Goal: Check status: Check status

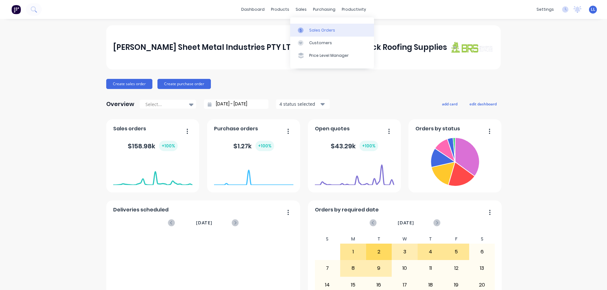
click at [317, 28] on div "Sales Orders" at bounding box center [322, 30] width 26 height 6
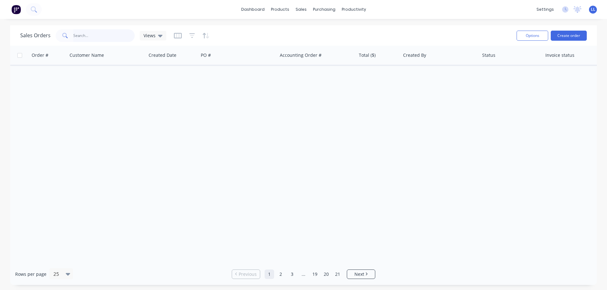
click at [80, 37] on input "text" at bounding box center [104, 35] width 62 height 13
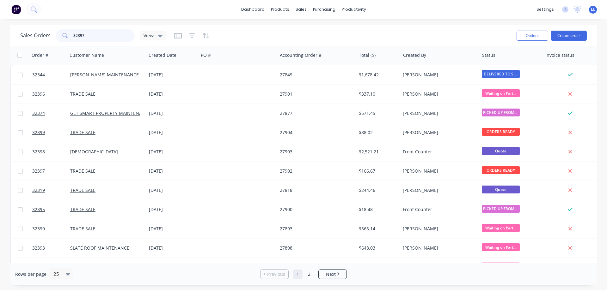
type input "32397"
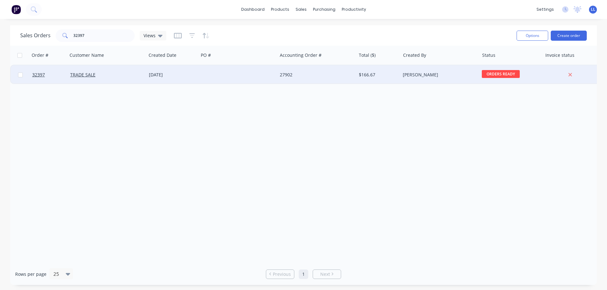
click at [262, 73] on div at bounding box center [237, 74] width 79 height 19
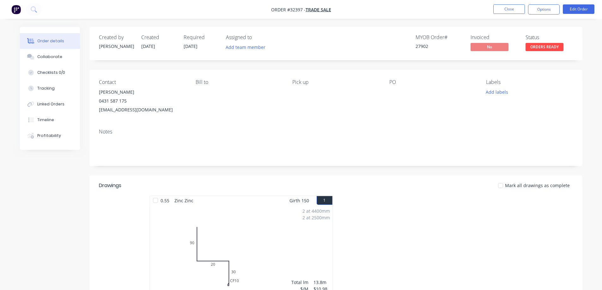
click at [553, 45] on span "ORDERS READY" at bounding box center [545, 47] width 38 height 8
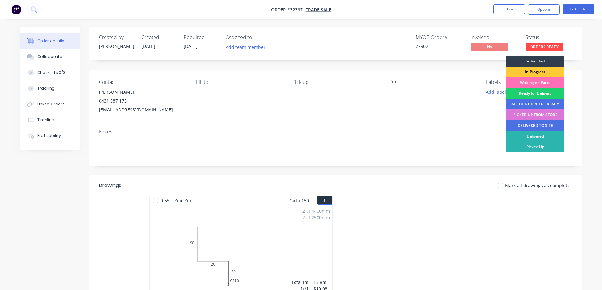
drag, startPoint x: 542, startPoint y: 116, endPoint x: 552, endPoint y: 102, distance: 16.8
click at [545, 113] on div "PICKED UP FROM STORE" at bounding box center [535, 115] width 58 height 11
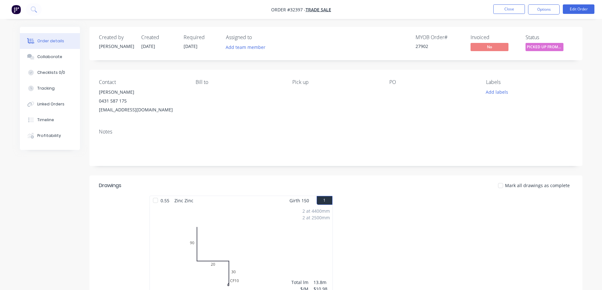
click at [542, 4] on nav "Order #32397 - TRADE SALE Close Options Edit Order" at bounding box center [301, 9] width 602 height 19
click at [541, 9] on button "Options" at bounding box center [544, 9] width 32 height 10
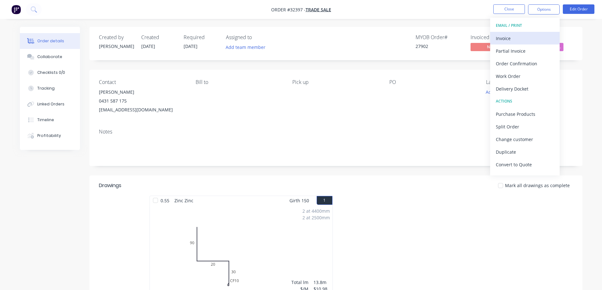
click at [524, 35] on div "Invoice" at bounding box center [525, 38] width 58 height 9
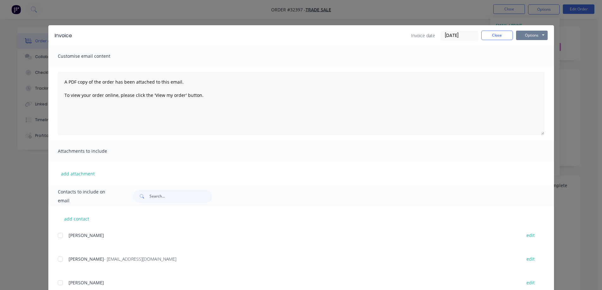
click at [529, 37] on button "Options" at bounding box center [532, 35] width 32 height 9
click at [530, 57] on button "Print" at bounding box center [536, 57] width 40 height 10
click at [496, 33] on button "Close" at bounding box center [497, 35] width 32 height 9
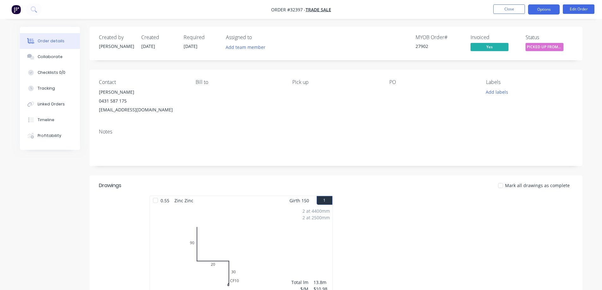
click at [543, 10] on button "Options" at bounding box center [544, 9] width 32 height 10
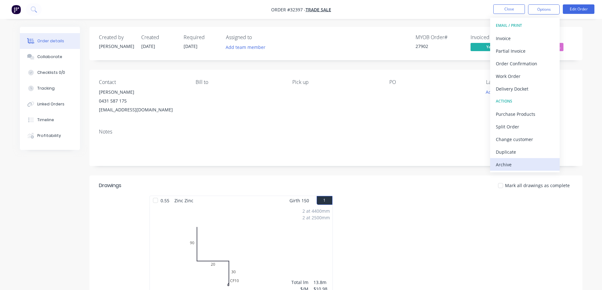
click at [520, 167] on div "Archive" at bounding box center [525, 164] width 58 height 9
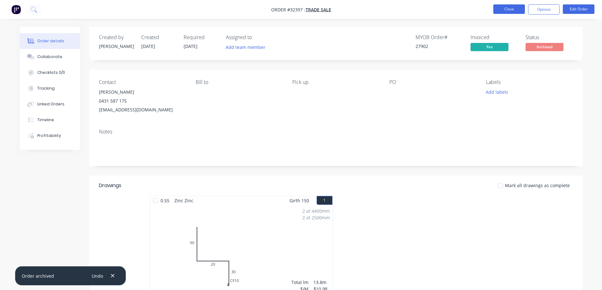
click at [494, 9] on button "Close" at bounding box center [509, 8] width 32 height 9
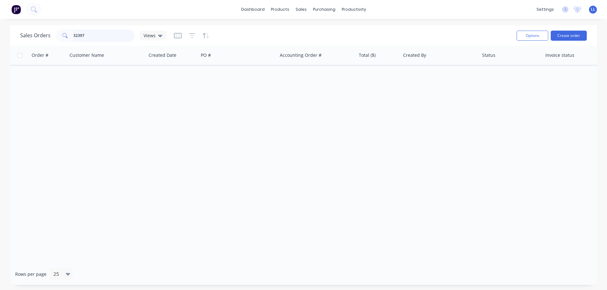
click at [91, 36] on input "32397" at bounding box center [104, 35] width 62 height 13
type input "3"
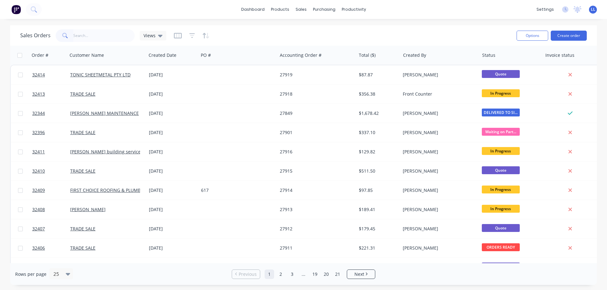
click at [15, 13] on img at bounding box center [15, 9] width 9 height 9
